Goal: Task Accomplishment & Management: Manage account settings

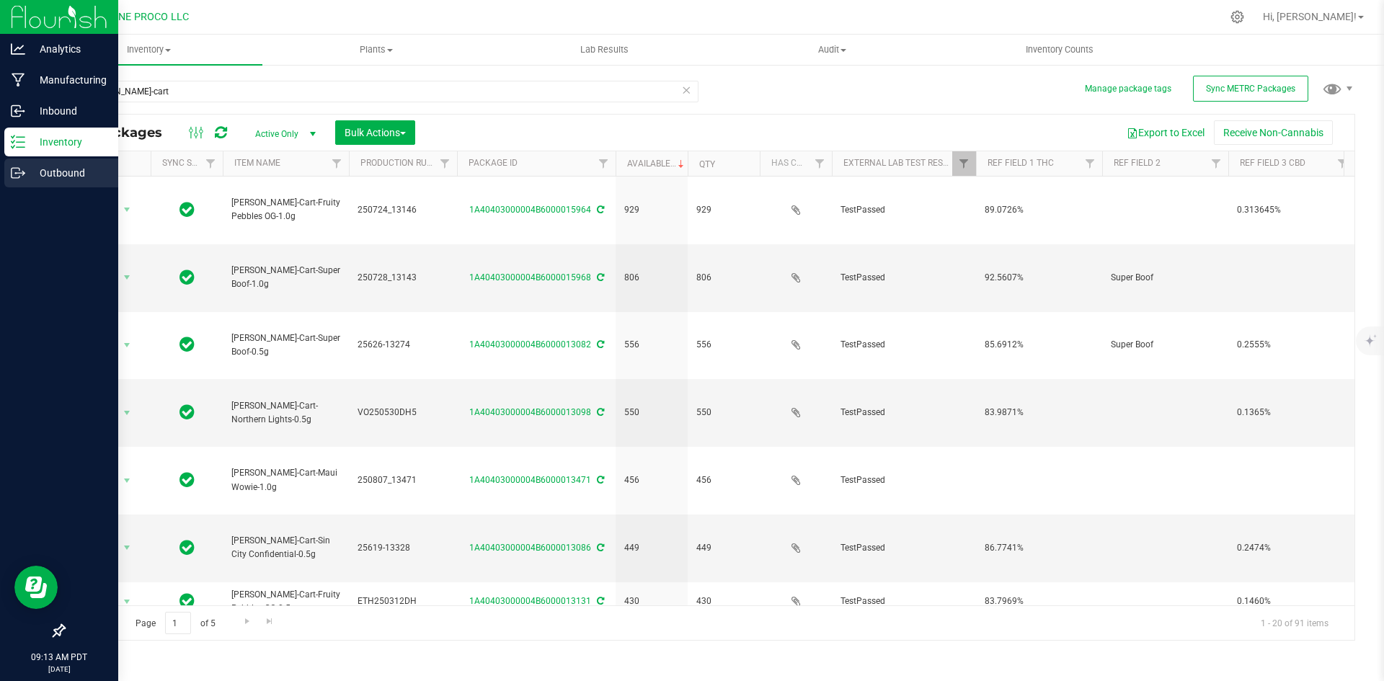
click at [27, 171] on p "Outbound" at bounding box center [68, 172] width 86 height 17
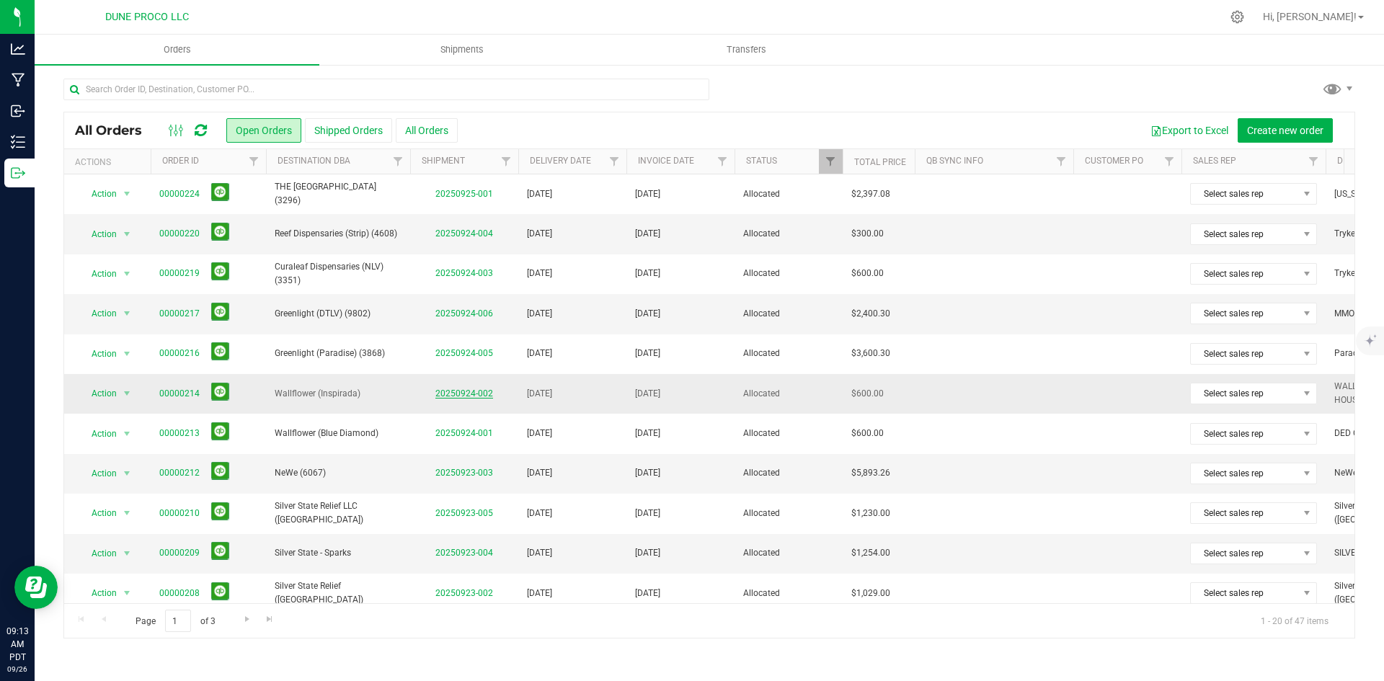
click at [448, 391] on link "20250924-002" at bounding box center [464, 394] width 58 height 10
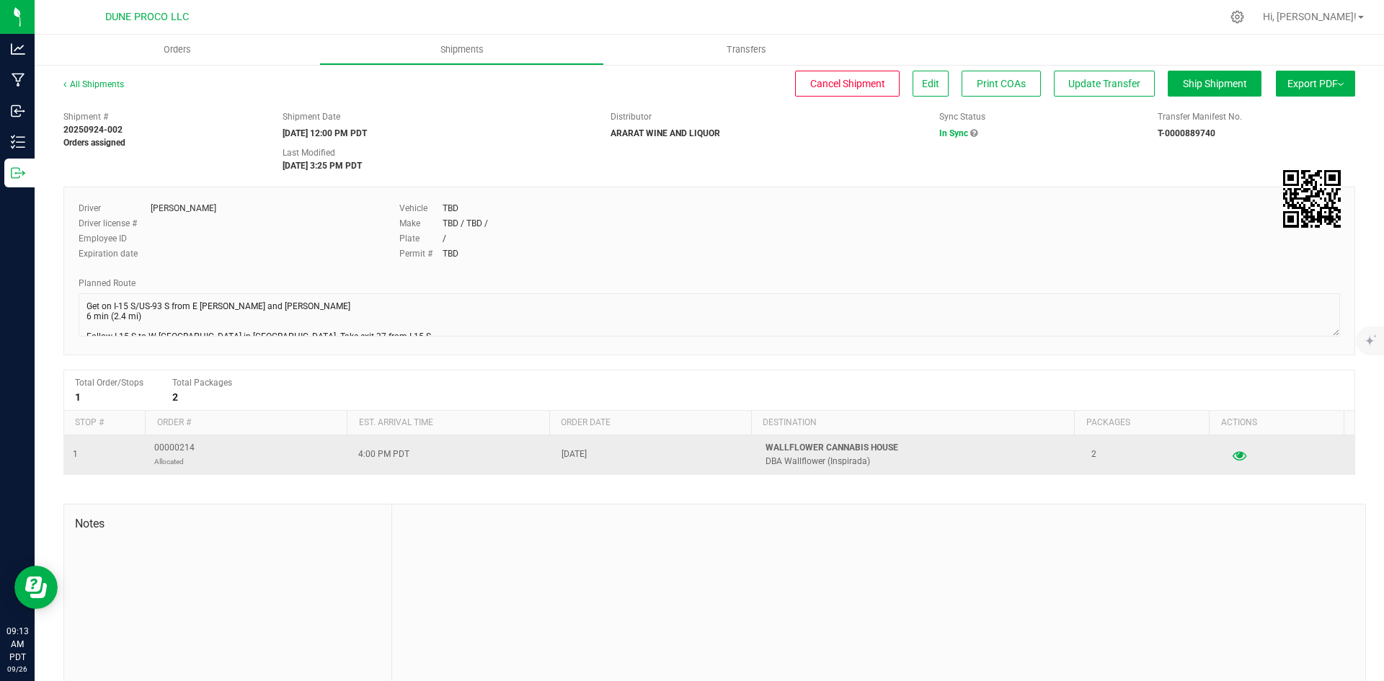
click at [1226, 455] on button "button" at bounding box center [1239, 454] width 26 height 23
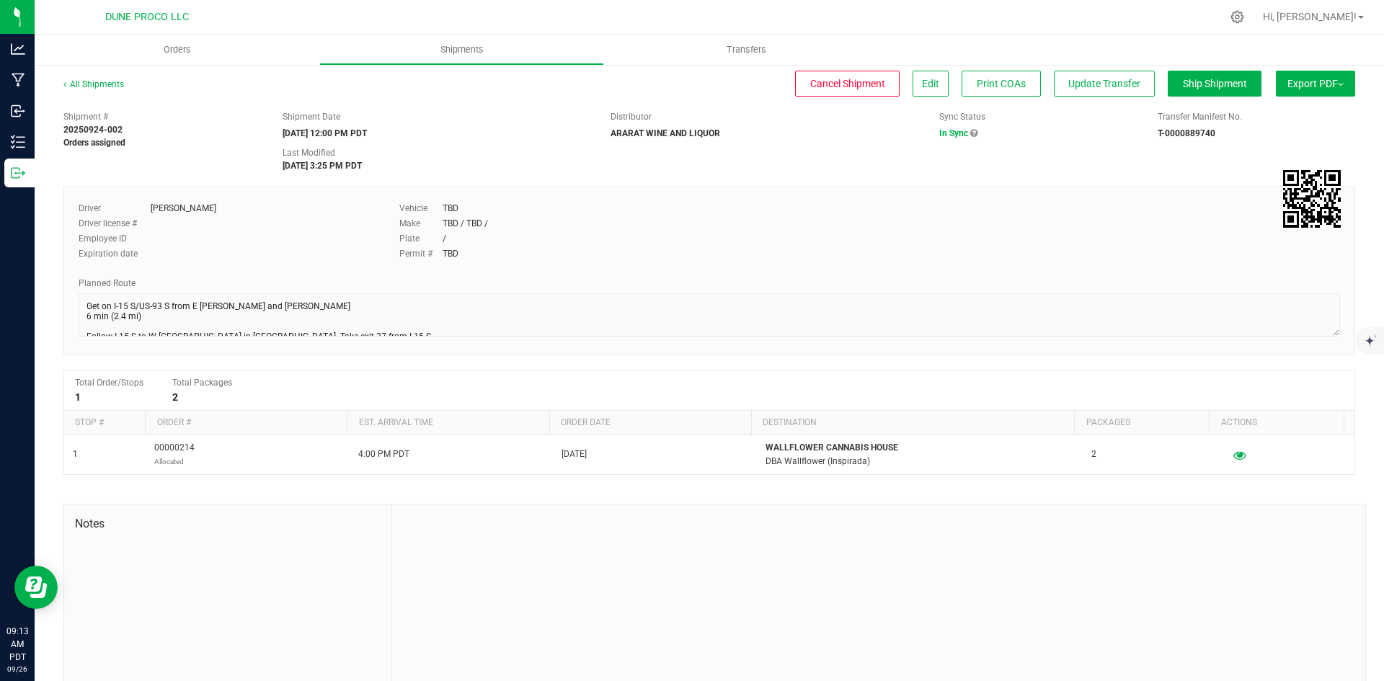
click at [1306, 12] on div "Hi, [PERSON_NAME]!" at bounding box center [1315, 17] width 123 height 28
click at [1325, 25] on div "Hi, [PERSON_NAME]!" at bounding box center [1313, 16] width 112 height 25
click at [1326, 22] on span "Hi, [PERSON_NAME]!" at bounding box center [1310, 17] width 94 height 12
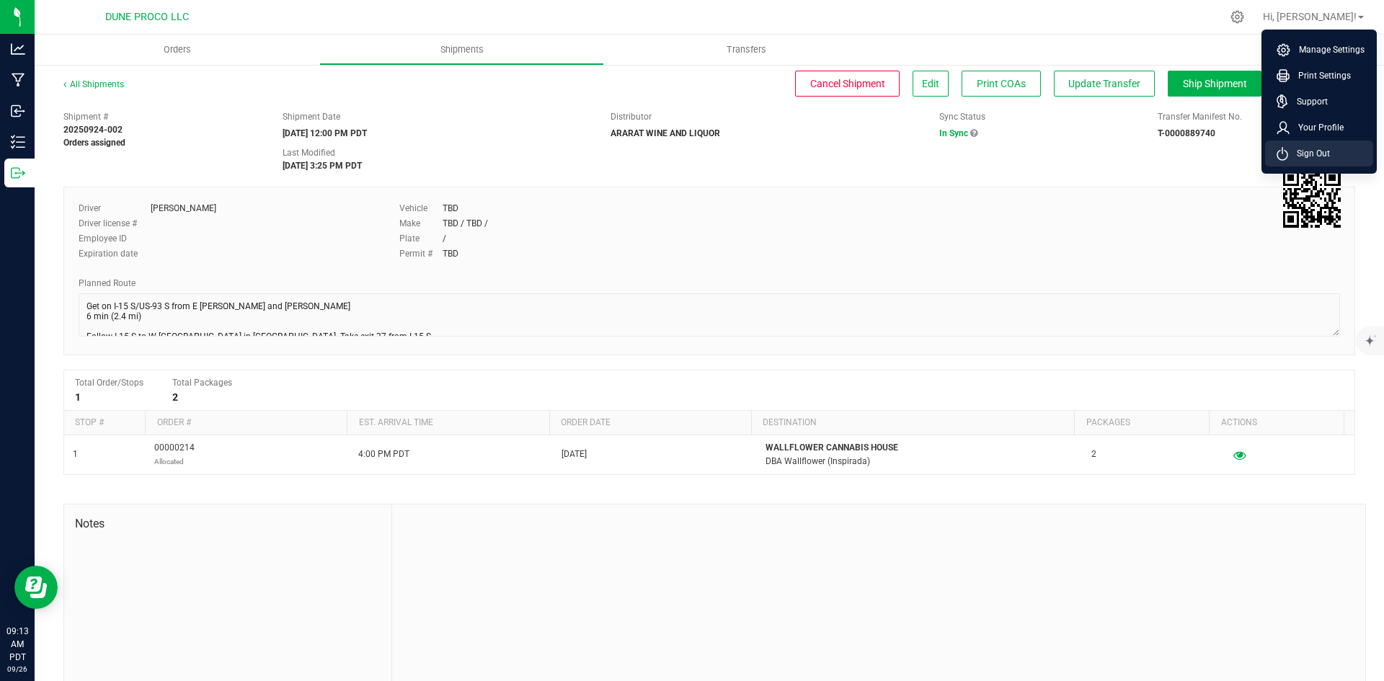
click at [1323, 152] on span "Sign Out" at bounding box center [1309, 153] width 42 height 14
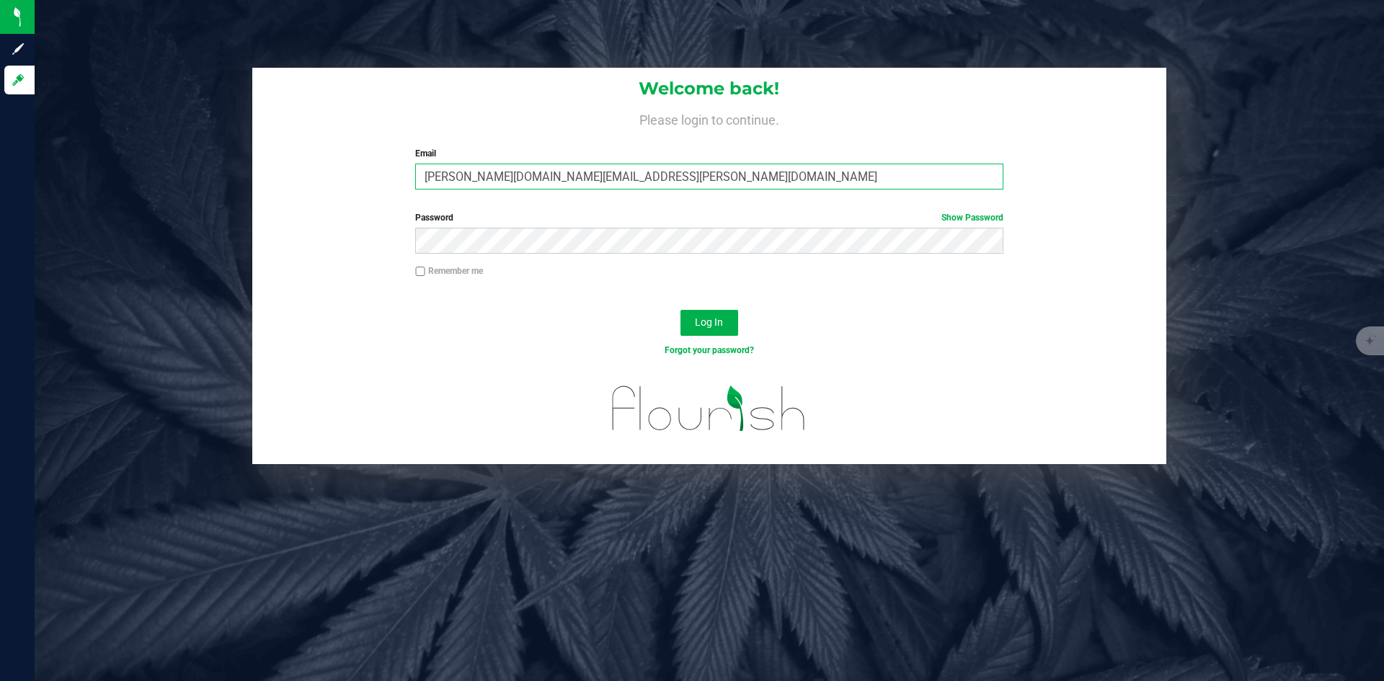
click at [509, 167] on input "[PERSON_NAME][DOMAIN_NAME][EMAIL_ADDRESS][PERSON_NAME][DOMAIN_NAME]" at bounding box center [708, 177] width 587 height 26
type input "[PERSON_NAME][EMAIL_ADDRESS][PERSON_NAME][DOMAIN_NAME]"
click at [680, 310] on button "Log In" at bounding box center [709, 323] width 58 height 26
